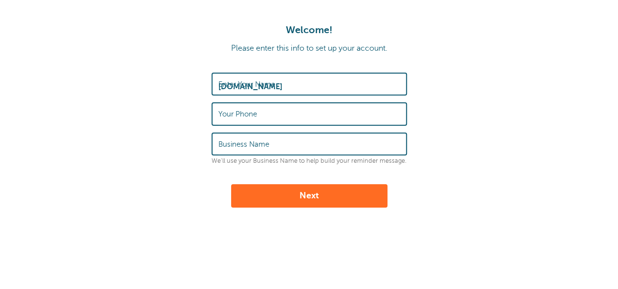
type input "[DOMAIN_NAME]"
click at [253, 118] on label "Your Phone" at bounding box center [237, 114] width 39 height 9
click at [253, 118] on input "Your Phone" at bounding box center [309, 113] width 182 height 21
type input "03216453212"
click at [293, 148] on input "Business Name" at bounding box center [309, 144] width 182 height 21
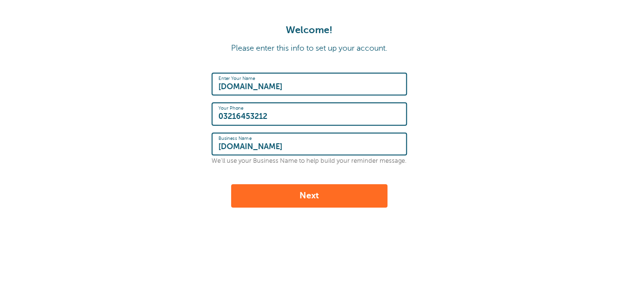
type input "[DOMAIN_NAME]"
click at [293, 195] on button "Next" at bounding box center [309, 196] width 156 height 23
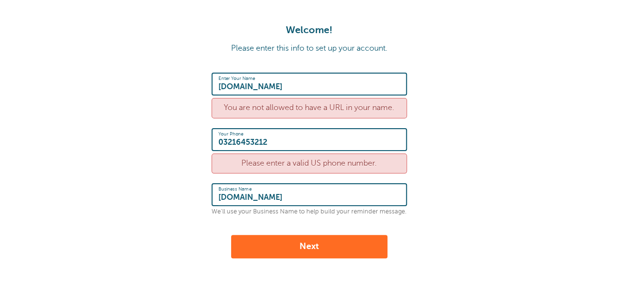
drag, startPoint x: 296, startPoint y: 133, endPoint x: 213, endPoint y: 146, distance: 84.5
click at [213, 146] on div "Your Phone [PHONE_NUMBER]" at bounding box center [308, 139] width 195 height 23
